Goal: Find contact information

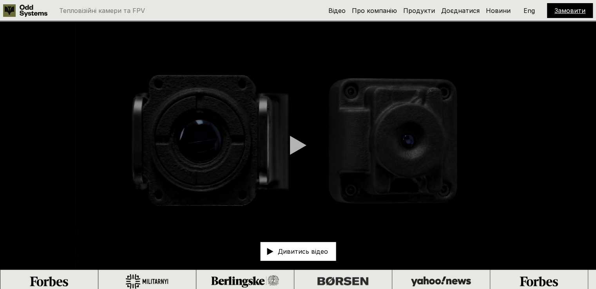
click at [571, 7] on link "Замовити" at bounding box center [570, 11] width 31 height 8
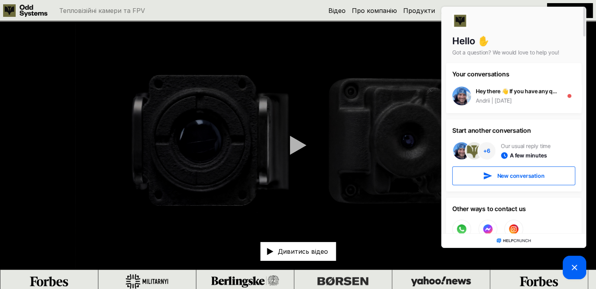
scroll to position [17, 0]
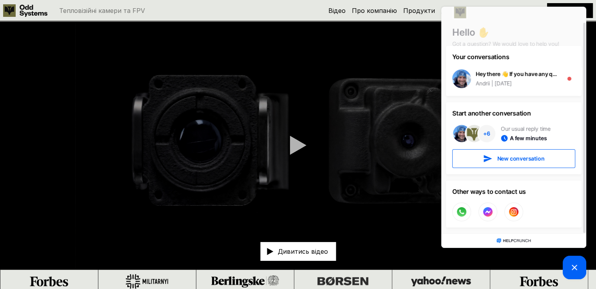
click at [374, 56] on video at bounding box center [298, 145] width 596 height 249
click at [576, 267] on icon at bounding box center [574, 267] width 9 height 9
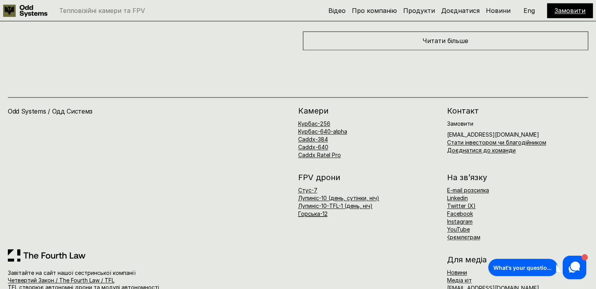
scroll to position [4150, 0]
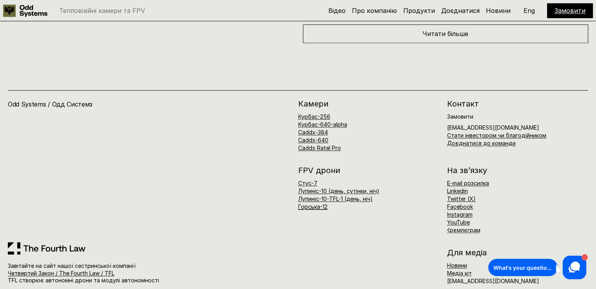
click at [553, 204] on div "E-mail розсилка Linkedin Twitter (X) Facebook Instagram YouTube Крємлєграм" at bounding box center [517, 207] width 141 height 53
drag, startPoint x: 509, startPoint y: 113, endPoint x: 510, endPoint y: 118, distance: 4.8
click at [510, 118] on h6 "Замовити [EMAIL_ADDRESS][DOMAIN_NAME]" at bounding box center [493, 122] width 92 height 16
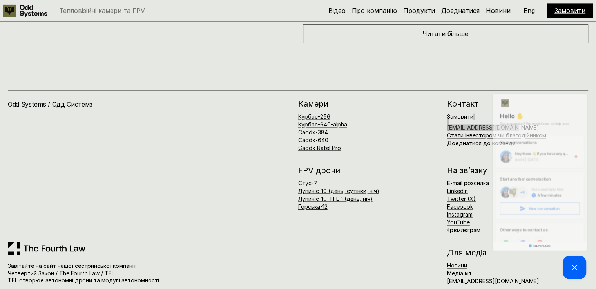
click at [510, 135] on div "Your conversations Hey there 👋 If you have any questions, we're here to help! A…" at bounding box center [540, 176] width 88 height 83
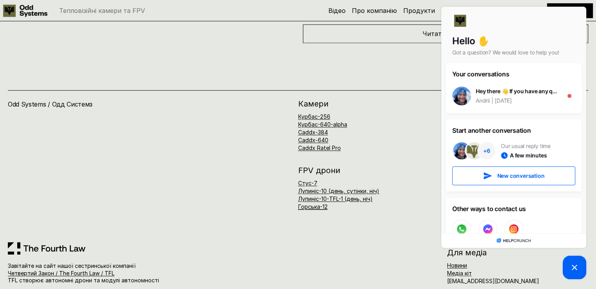
click at [410, 114] on div "Курбас-256 Курбас-640-alpha Caddx-384 Caddx-640 Caddx Ratel Pro" at bounding box center [368, 132] width 141 height 37
click at [576, 258] on picture at bounding box center [575, 268] width 24 height 24
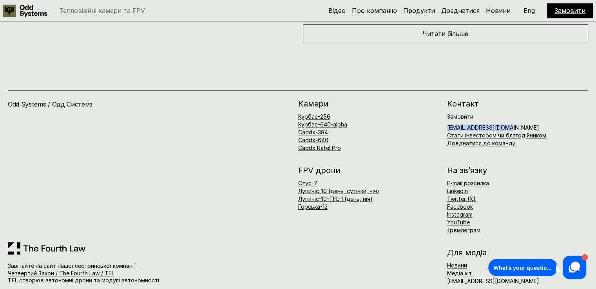
drag, startPoint x: 447, startPoint y: 116, endPoint x: 506, endPoint y: 120, distance: 59.7
click at [506, 120] on h6 "Замовити [EMAIL_ADDRESS][DOMAIN_NAME]" at bounding box center [493, 122] width 92 height 16
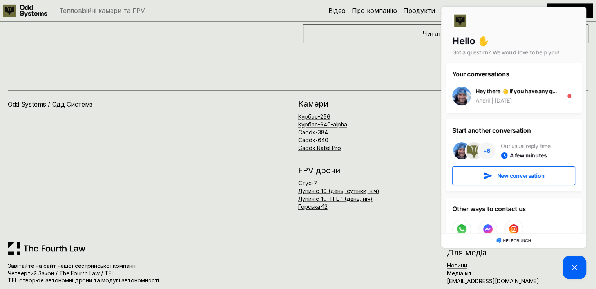
copy h6 "[EMAIL_ADDRESS][DOMAIN_NAME]"
